Goal: Task Accomplishment & Management: Complete application form

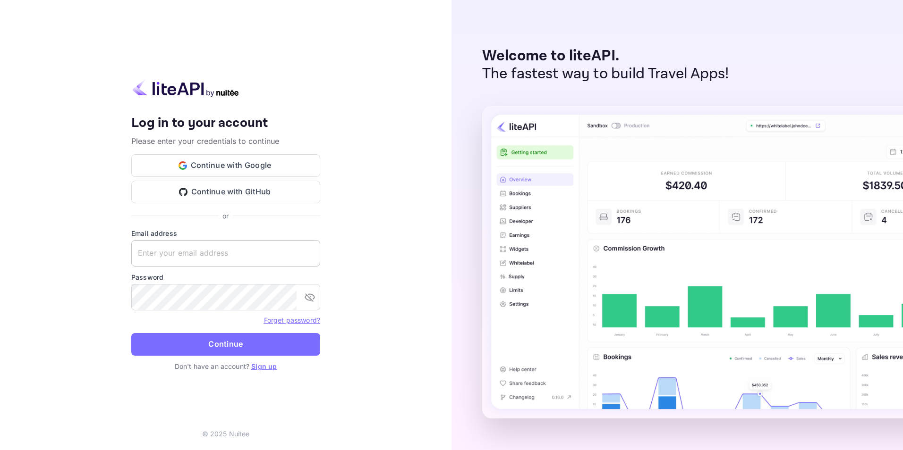
click at [245, 251] on input "text" at bounding box center [225, 253] width 189 height 26
type input "[EMAIL_ADDRESS][DOMAIN_NAME]"
click at [264, 366] on link "Sign up" at bounding box center [263, 367] width 25 height 8
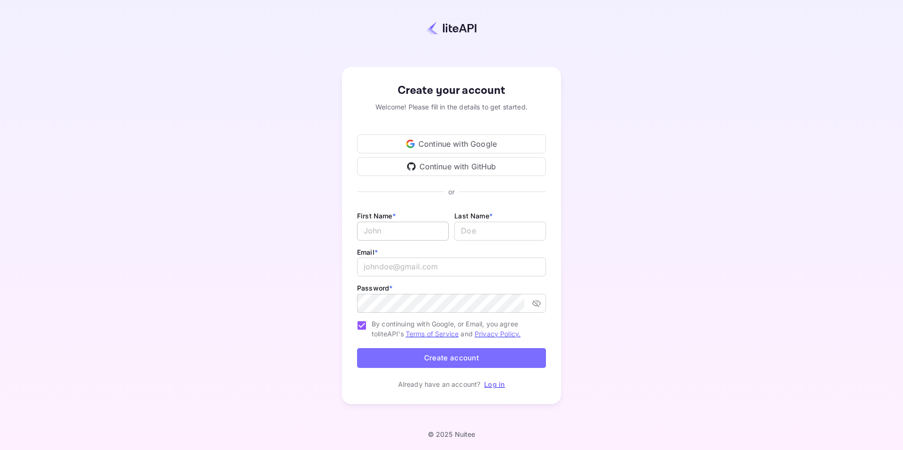
click at [408, 228] on input "Email *" at bounding box center [403, 231] width 92 height 19
type input "Rap"
type input "Jays"
type input "r"
type input "a"
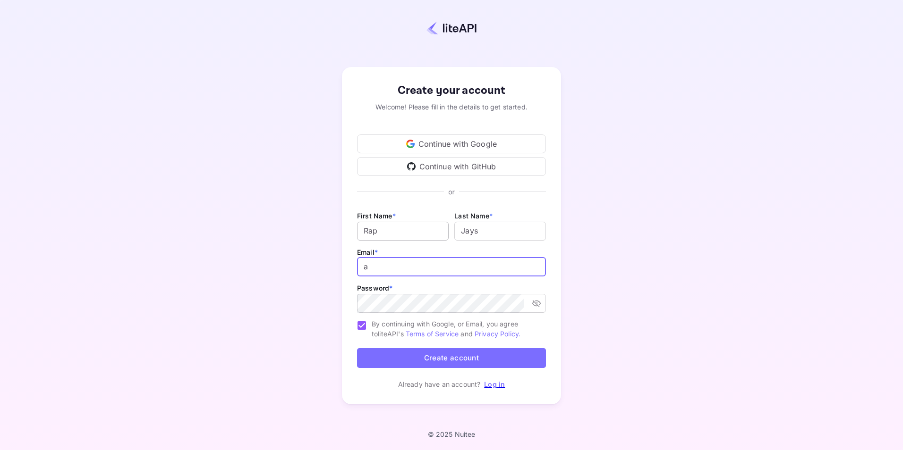
type input "[EMAIL_ADDRESS][DOMAIN_NAME]"
drag, startPoint x: 408, startPoint y: 228, endPoint x: 351, endPoint y: 229, distance: 57.1
click at [351, 229] on div "Create your account Welcome! Please fill in the details to get started. Continu…" at bounding box center [451, 236] width 219 height 338
click at [404, 231] on input "Rap" at bounding box center [403, 231] width 92 height 19
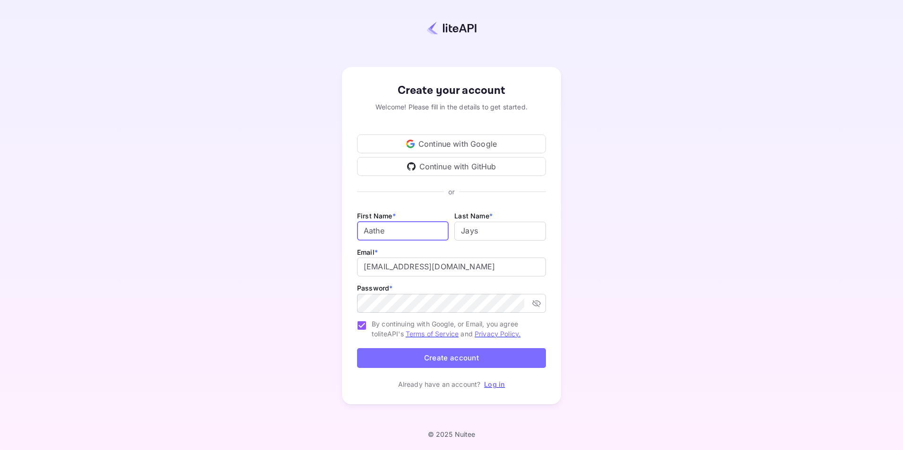
type input "Aathe"
type input "[PERSON_NAME]"
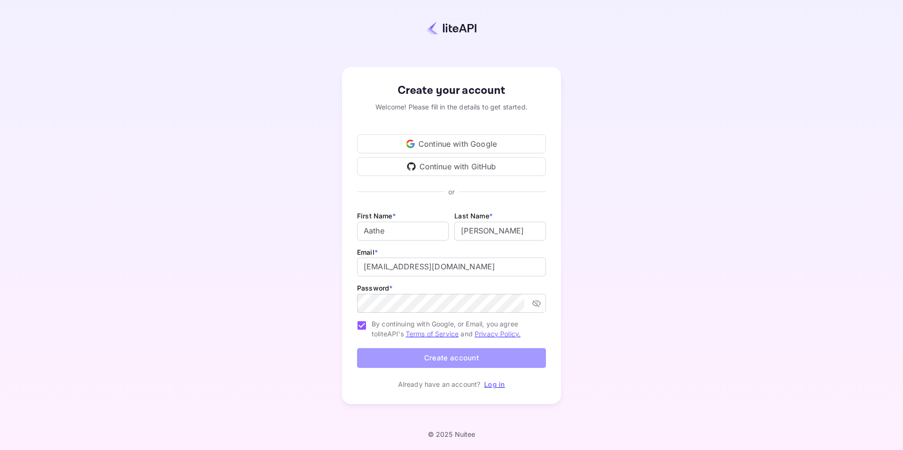
click at [437, 354] on button "Create account" at bounding box center [451, 358] width 189 height 20
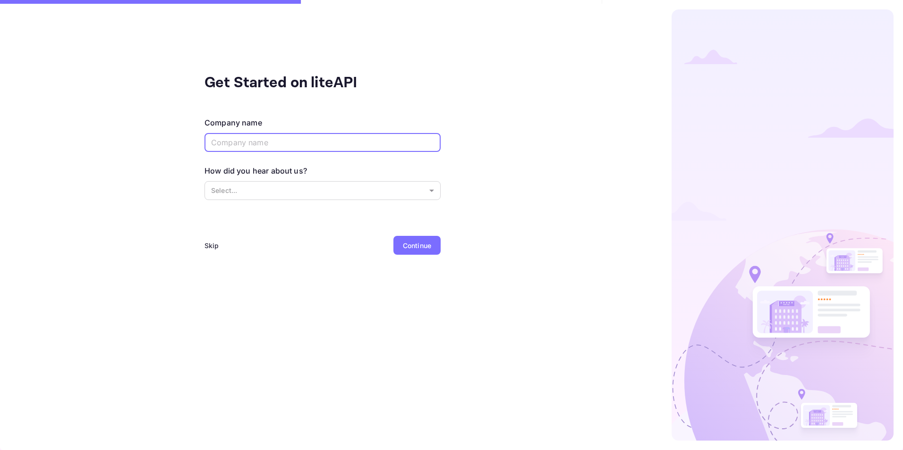
click at [388, 146] on input "text" at bounding box center [322, 142] width 236 height 19
type input "N"
click at [214, 242] on div "Skip" at bounding box center [211, 246] width 15 height 10
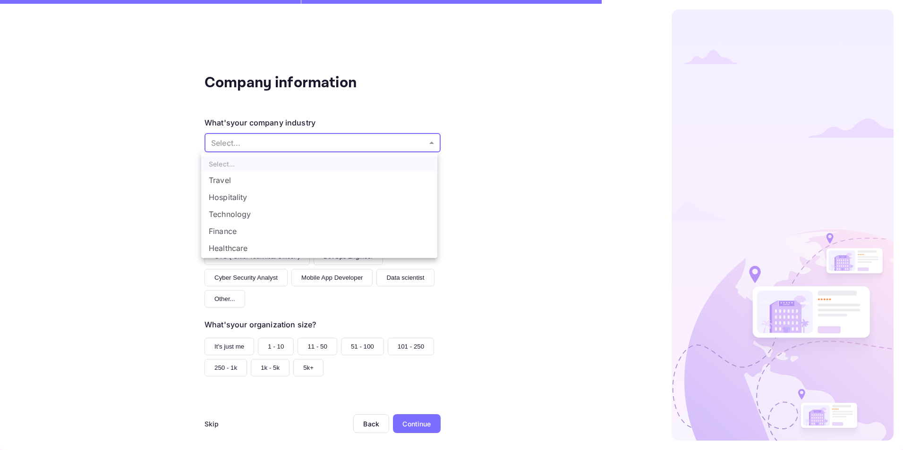
click at [417, 144] on body "Company information What's your company industry Select... ​ What best describe…" at bounding box center [451, 225] width 903 height 450
click at [295, 196] on li "Hospitality" at bounding box center [319, 197] width 236 height 17
type input "Hospitality"
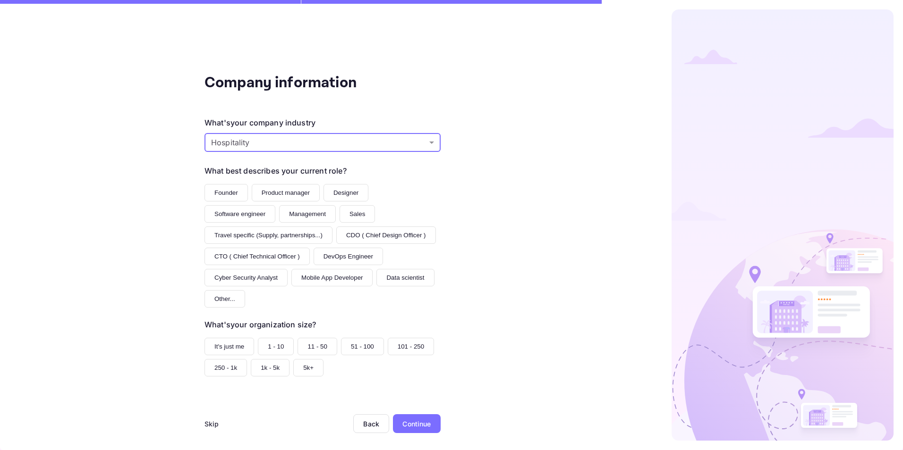
click at [235, 188] on button "Founder" at bounding box center [225, 192] width 43 height 17
click at [250, 213] on button "Software engineer" at bounding box center [239, 213] width 71 height 17
click at [227, 192] on button "Founder" at bounding box center [225, 192] width 43 height 17
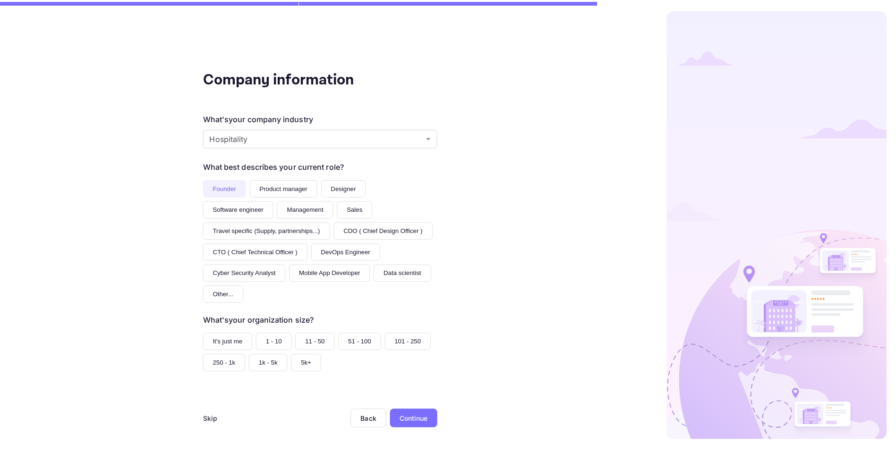
scroll to position [6, 0]
click at [242, 340] on button "It's just me" at bounding box center [229, 340] width 50 height 17
click at [216, 421] on div "Skip Back Continue" at bounding box center [322, 430] width 236 height 42
click at [212, 420] on div "Skip" at bounding box center [211, 419] width 15 height 10
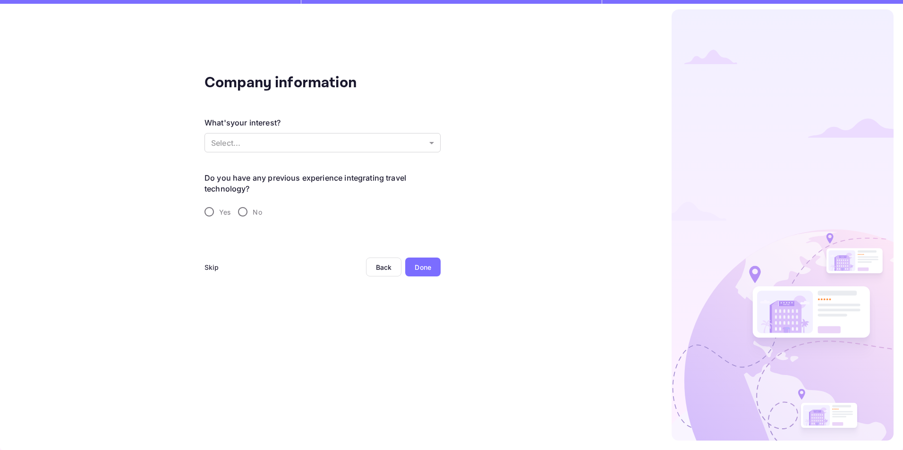
click at [212, 267] on div "Skip" at bounding box center [211, 267] width 15 height 10
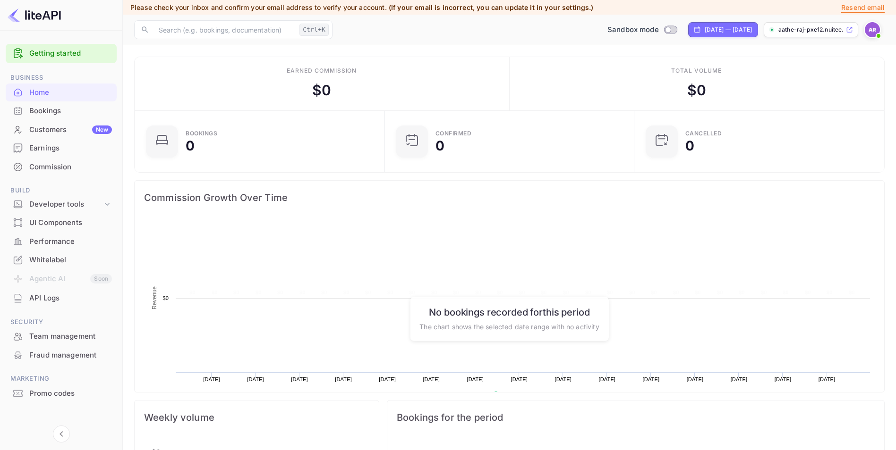
scroll to position [146, 237]
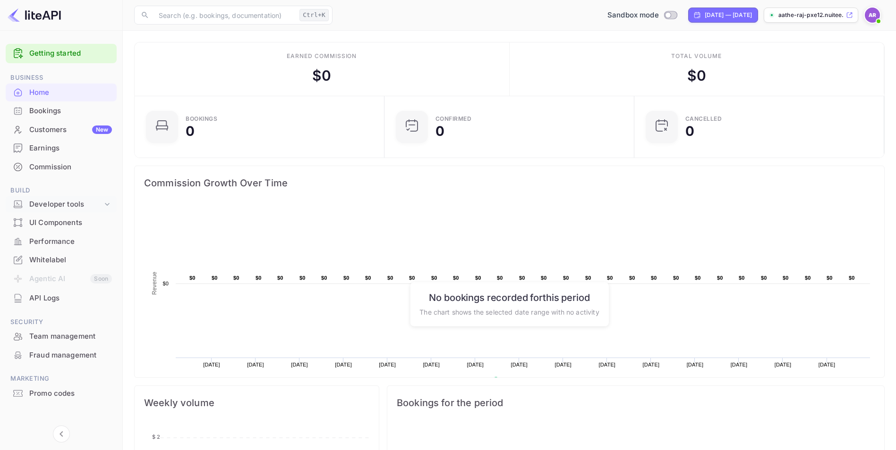
click at [104, 201] on icon at bounding box center [106, 204] width 9 height 9
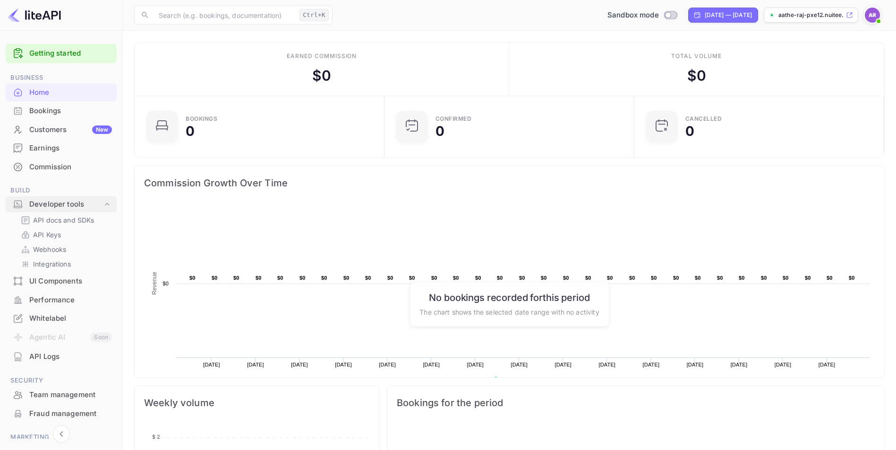
click at [104, 201] on icon at bounding box center [106, 204] width 9 height 9
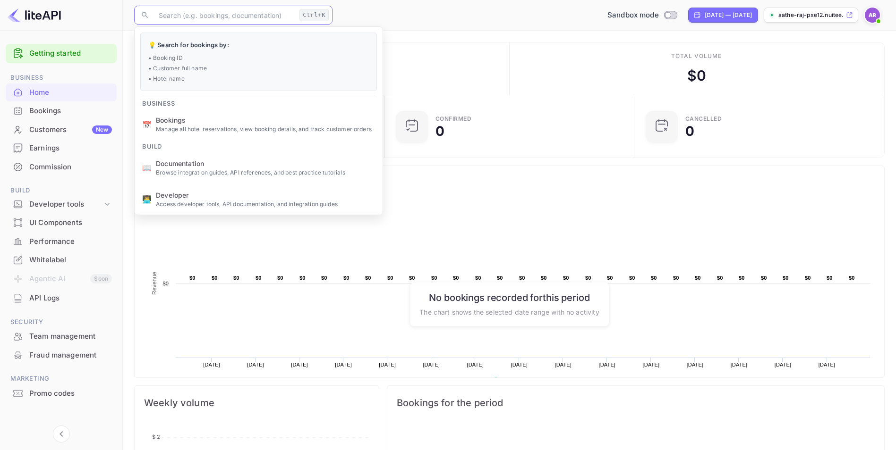
click at [199, 19] on input "text" at bounding box center [224, 15] width 143 height 19
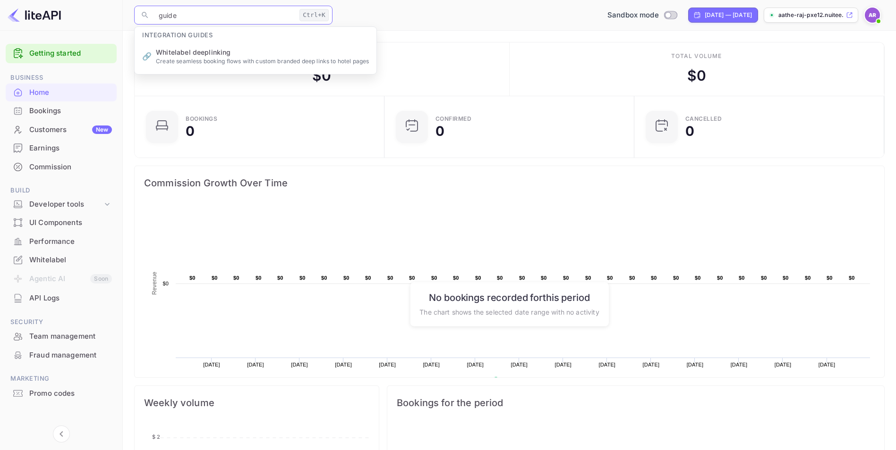
type input "guide"
click at [78, 262] on div "Whitelabel" at bounding box center [70, 260] width 83 height 11
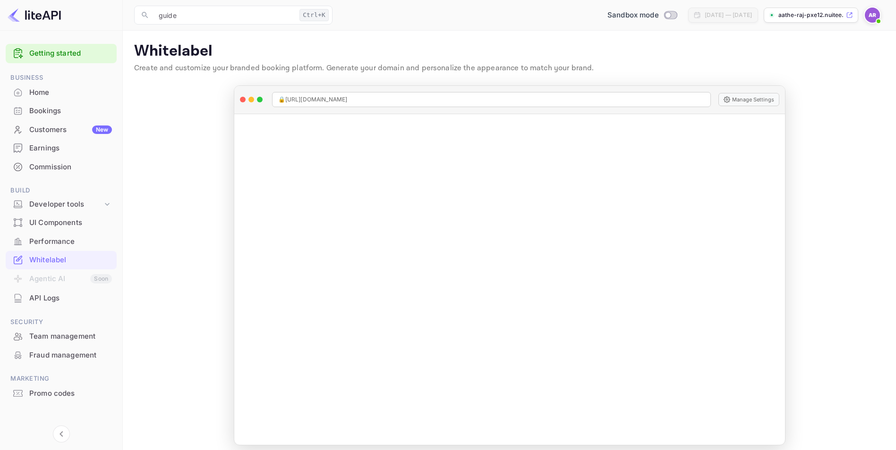
scroll to position [7, 0]
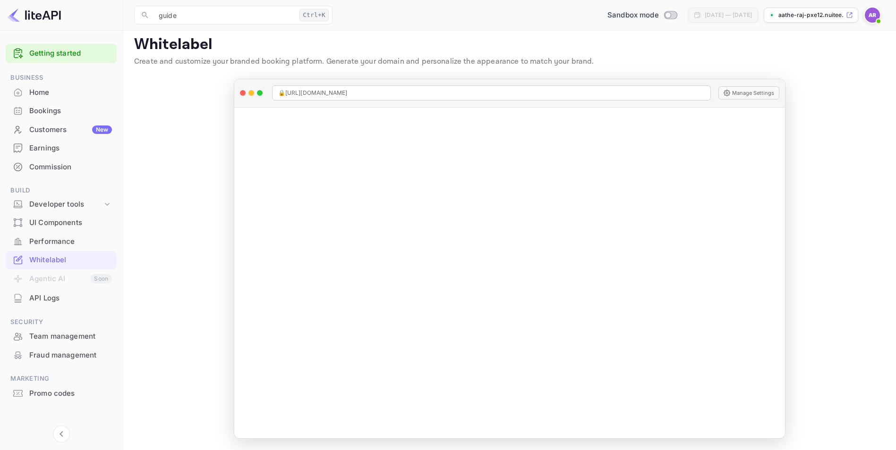
click at [55, 299] on div "API Logs" at bounding box center [70, 298] width 83 height 11
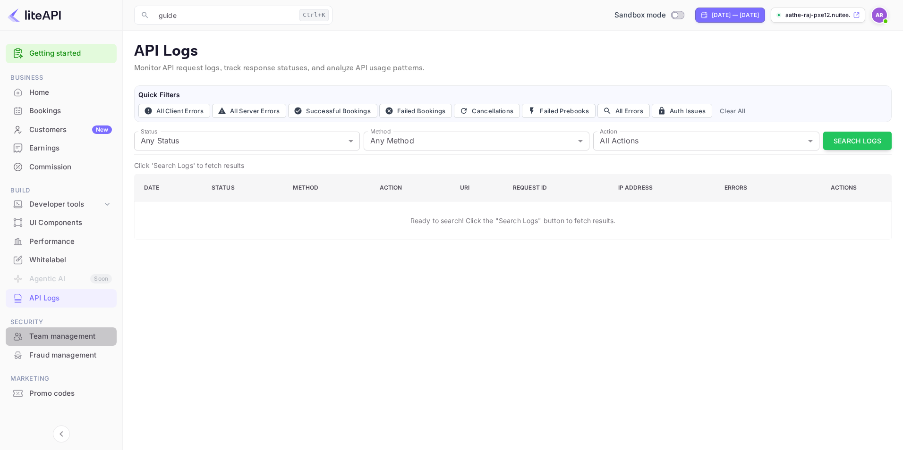
click at [71, 341] on div "Team management" at bounding box center [70, 336] width 83 height 11
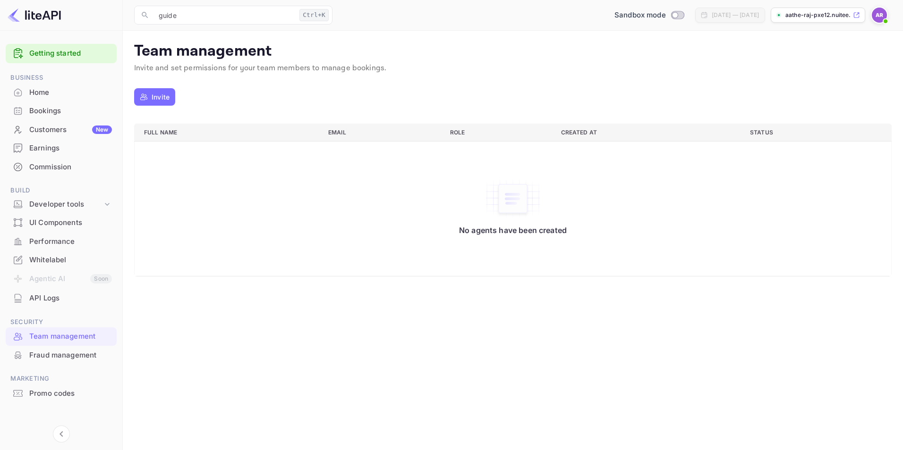
click at [71, 360] on div "Fraud management" at bounding box center [70, 355] width 83 height 11
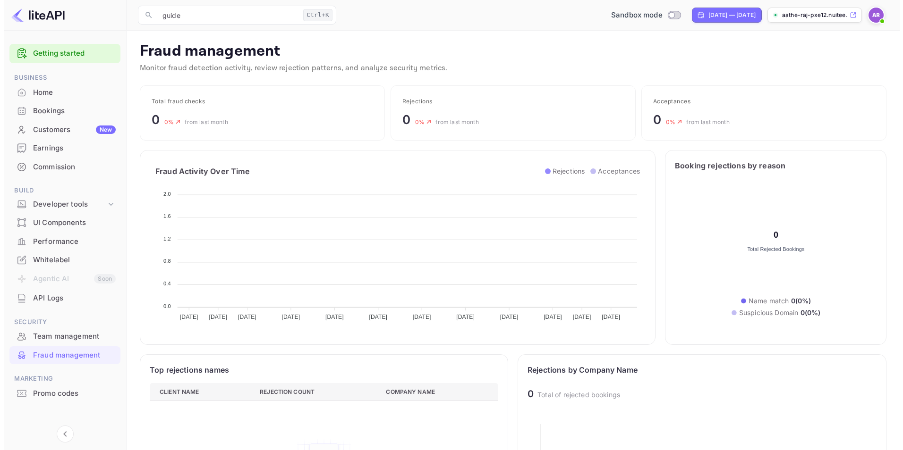
scroll to position [187, 342]
click at [51, 134] on div "Customers New" at bounding box center [70, 130] width 83 height 11
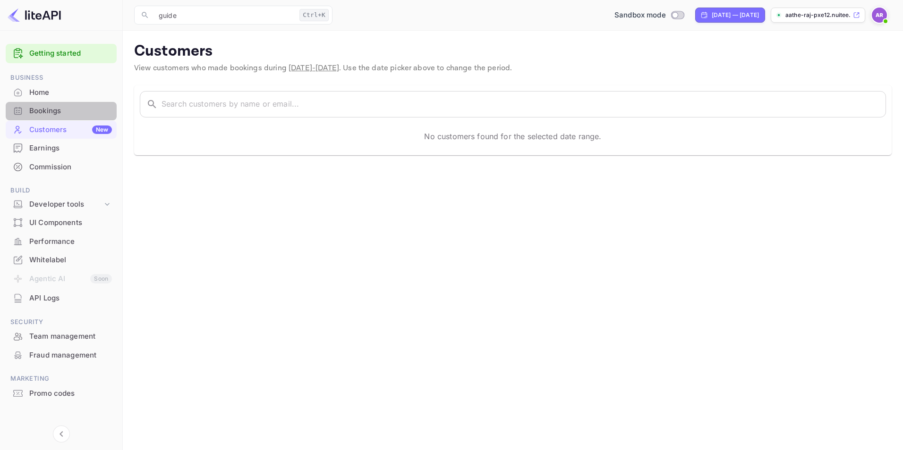
click at [50, 110] on div "Bookings" at bounding box center [70, 111] width 83 height 11
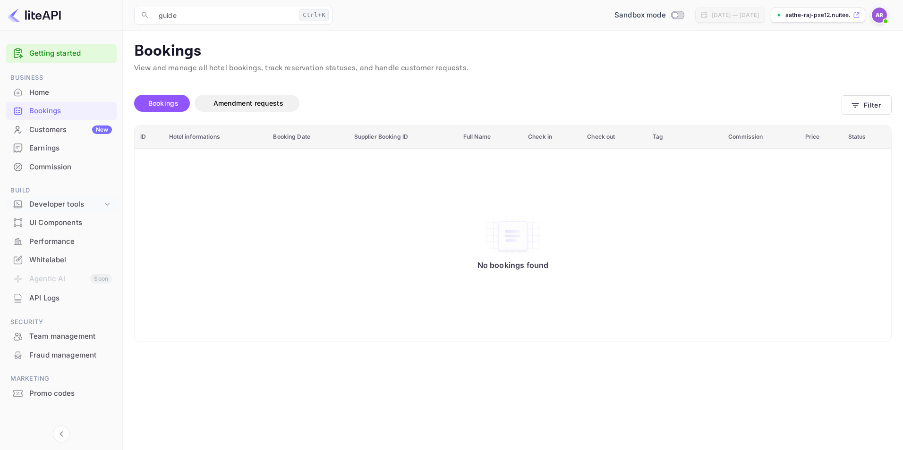
click at [71, 202] on div "Developer tools" at bounding box center [65, 204] width 73 height 11
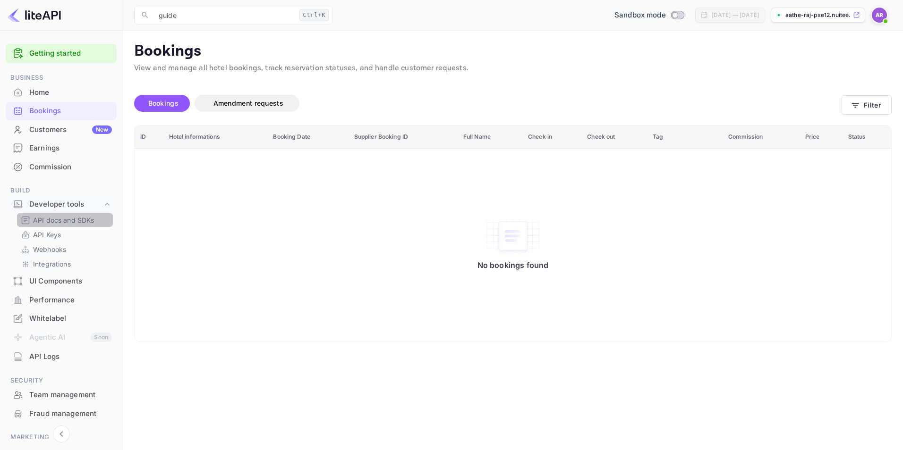
click at [72, 220] on p "API docs and SDKs" at bounding box center [63, 220] width 61 height 10
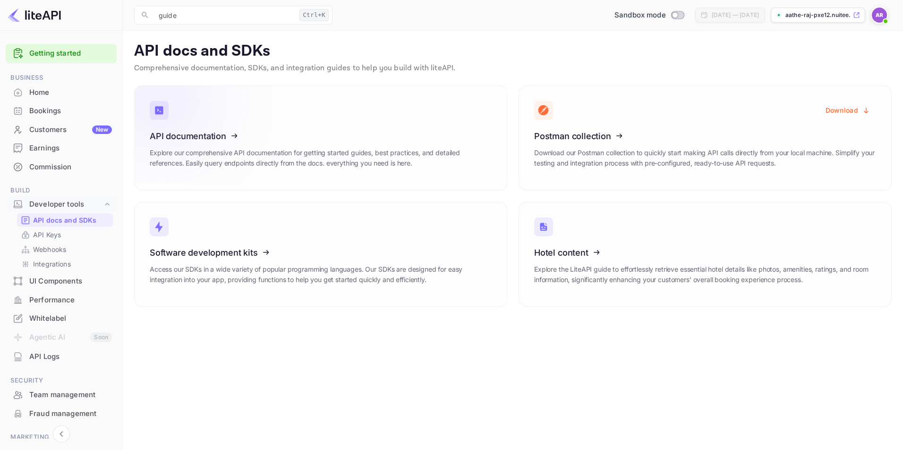
click at [239, 159] on icon at bounding box center [208, 134] width 147 height 97
